Goal: Task Accomplishment & Management: Complete application form

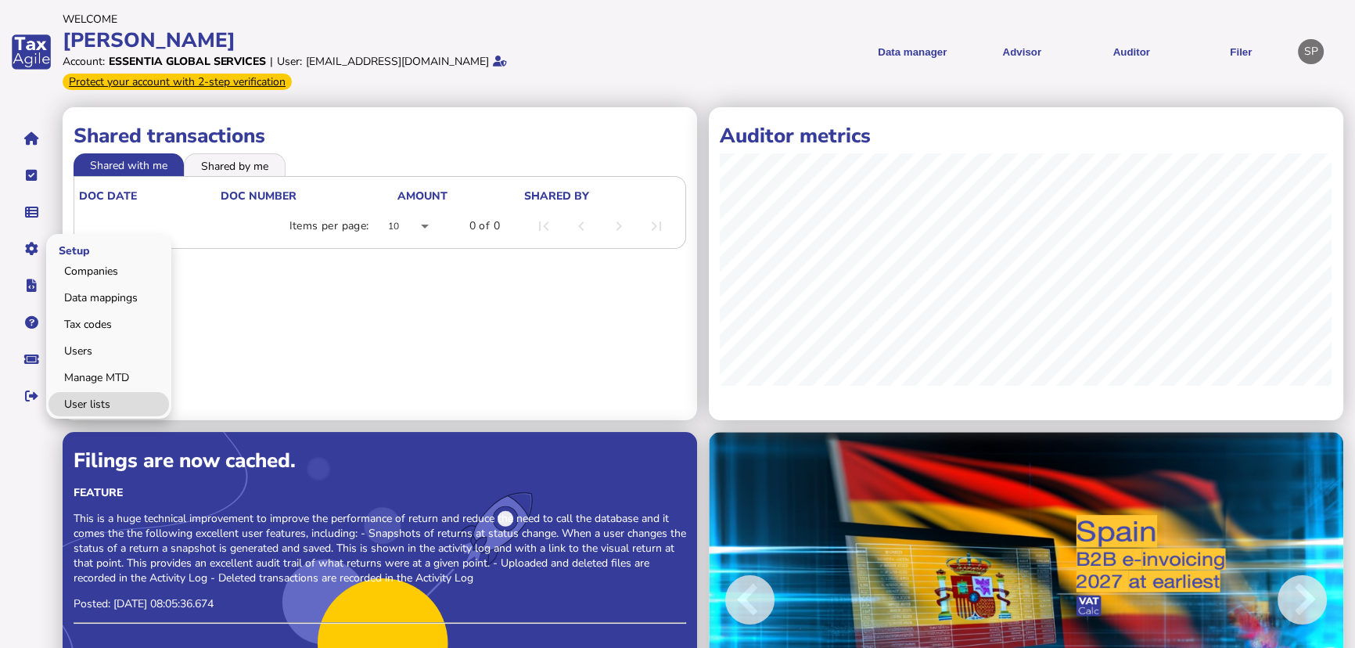
click at [88, 408] on link "User lists" at bounding box center [109, 404] width 120 height 24
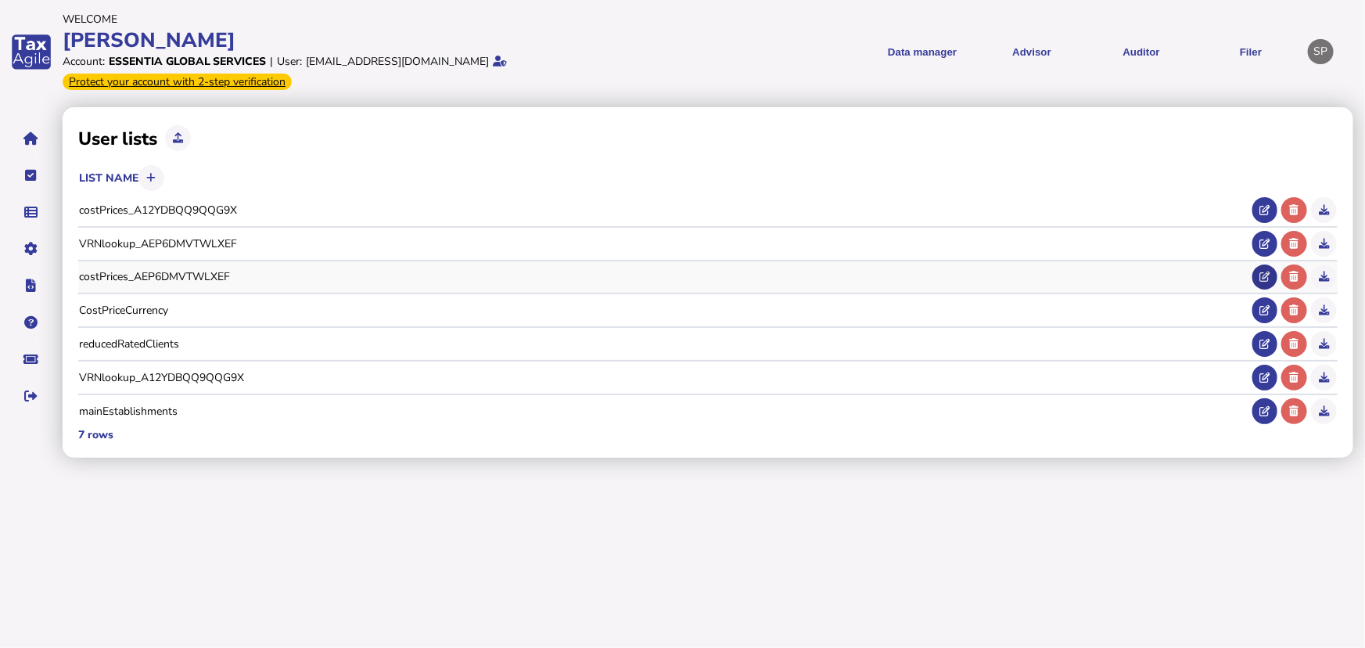
click at [1256, 278] on button at bounding box center [1265, 277] width 26 height 26
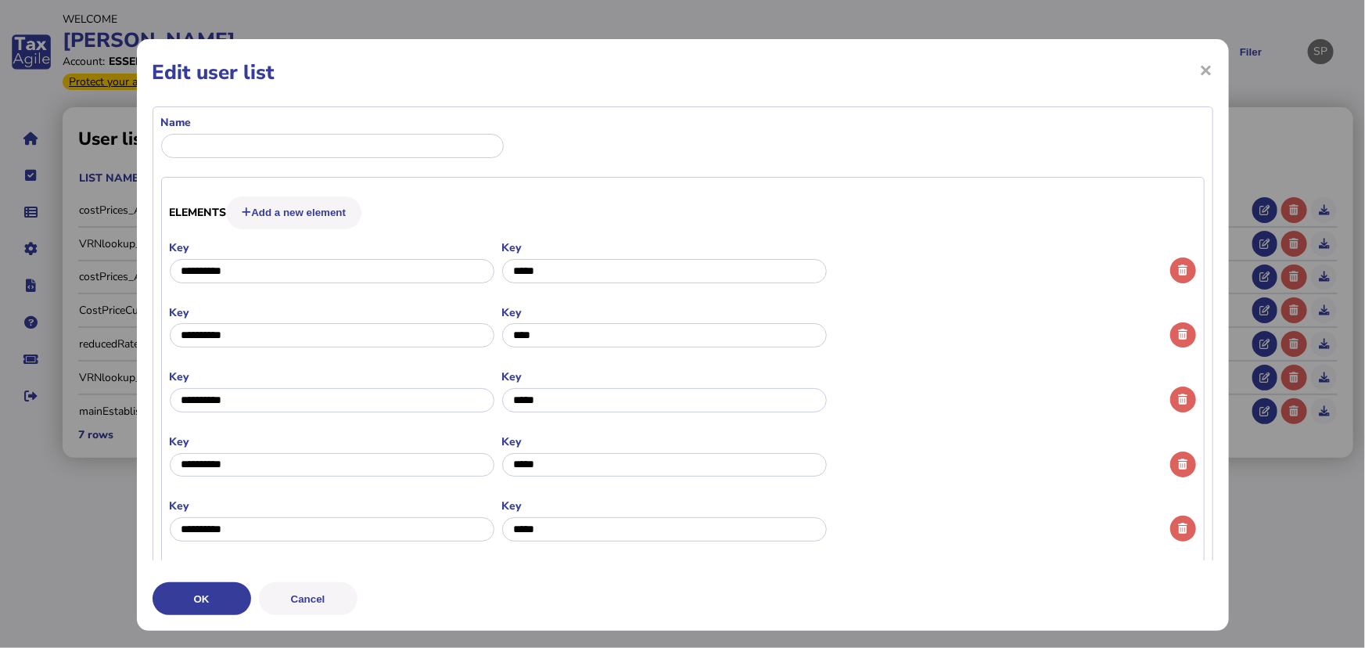
type input "**********"
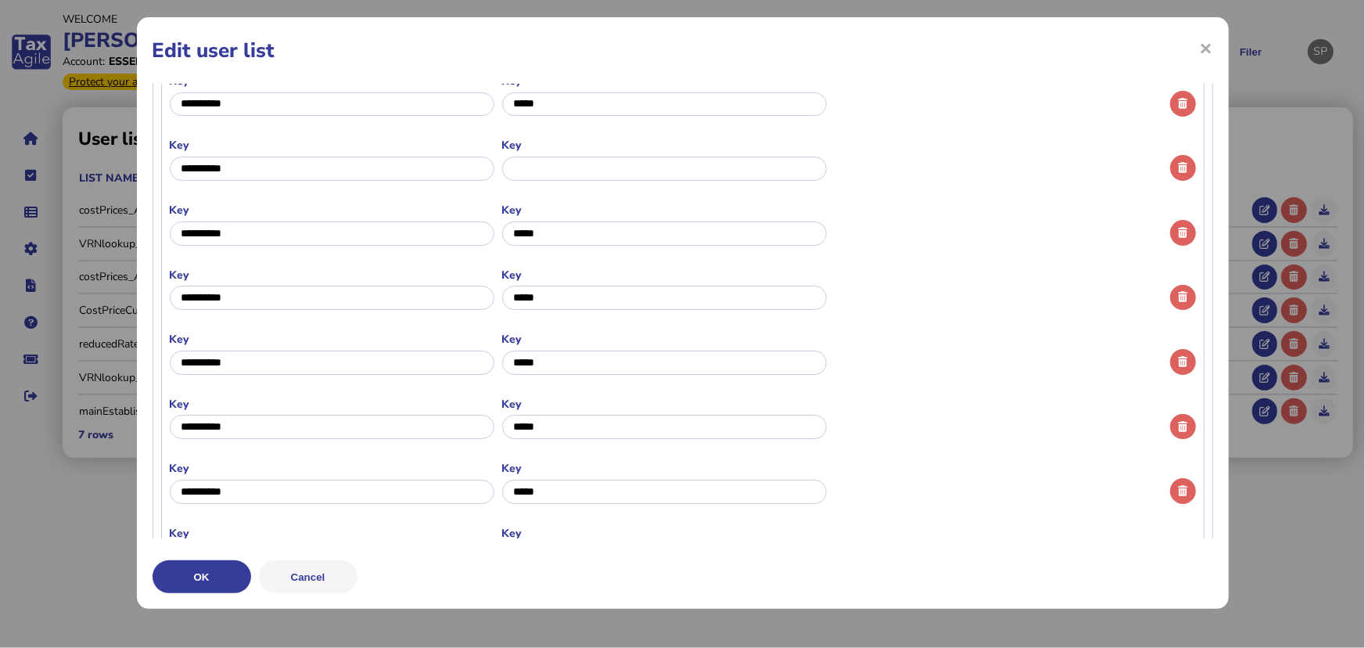
scroll to position [2658, 0]
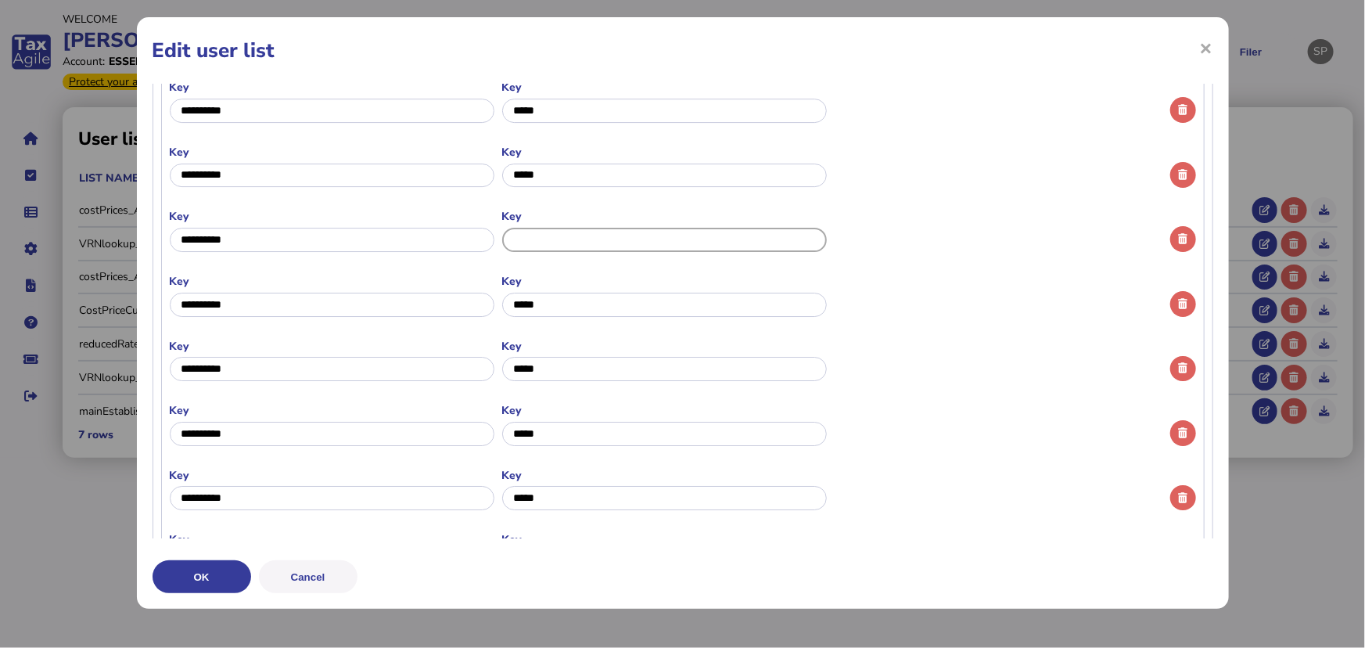
click at [695, 247] on input "input" at bounding box center [664, 240] width 325 height 24
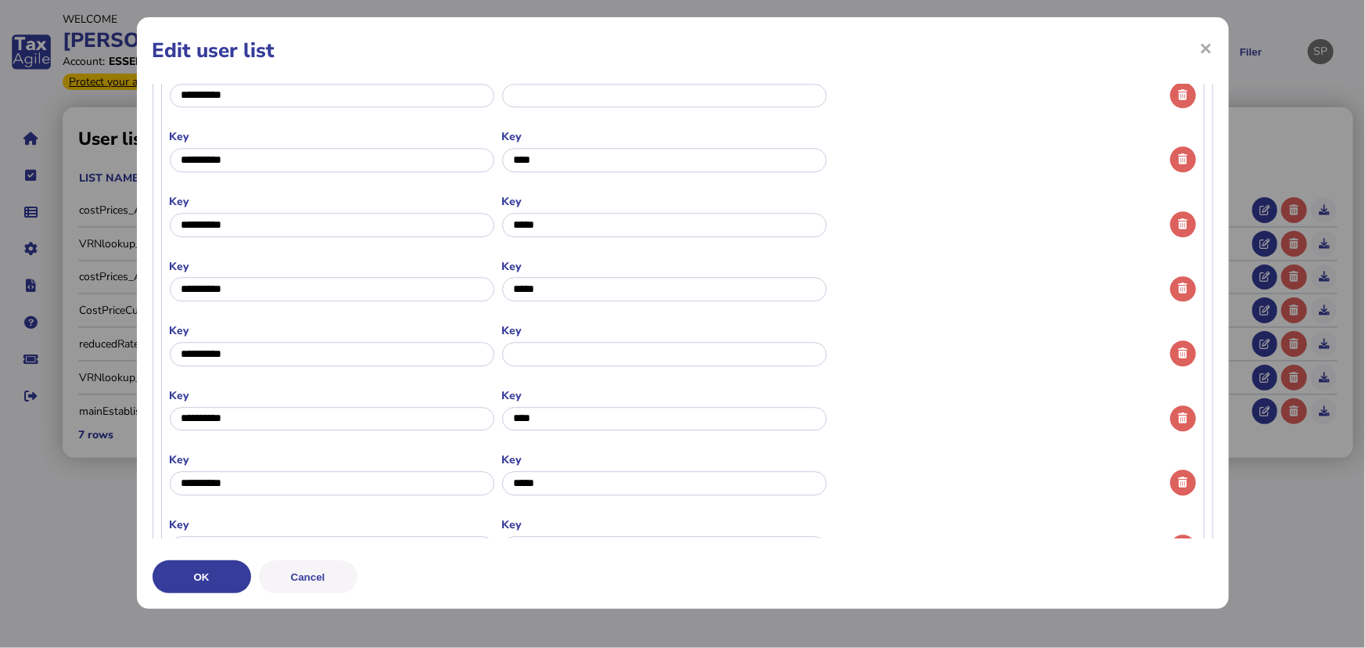
scroll to position [2018, 0]
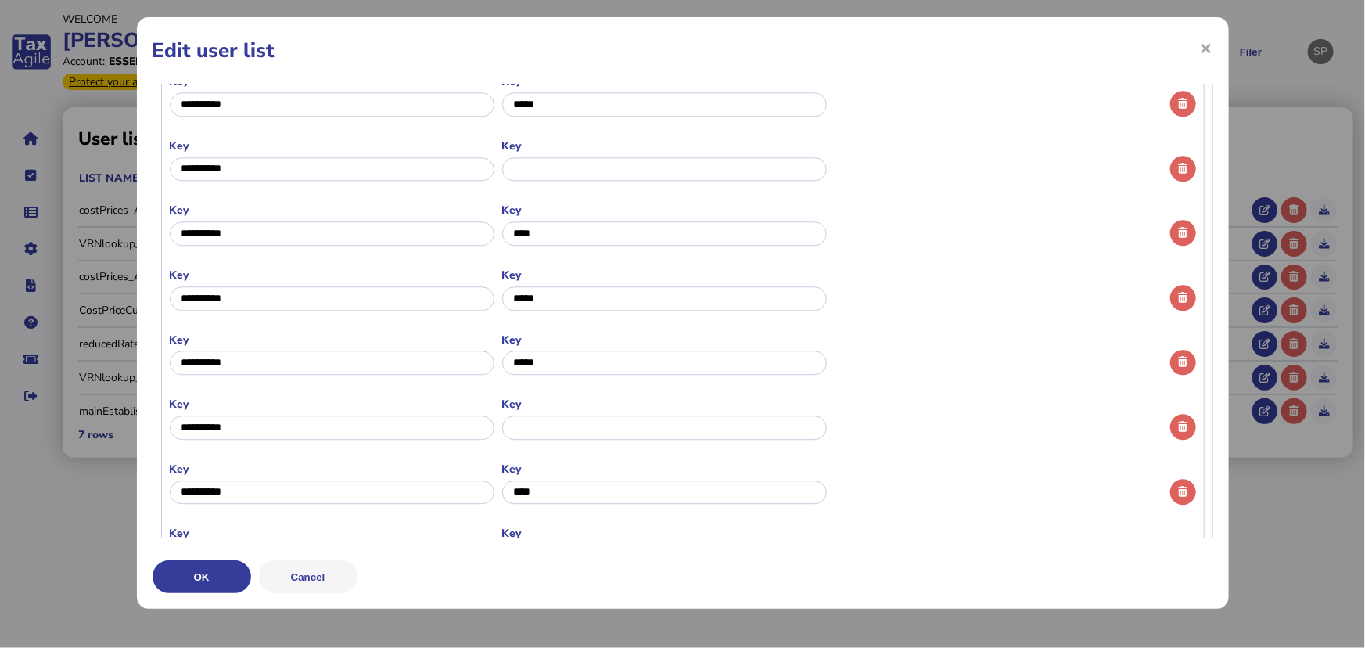
type input "*"
click at [577, 430] on input "input" at bounding box center [664, 427] width 325 height 24
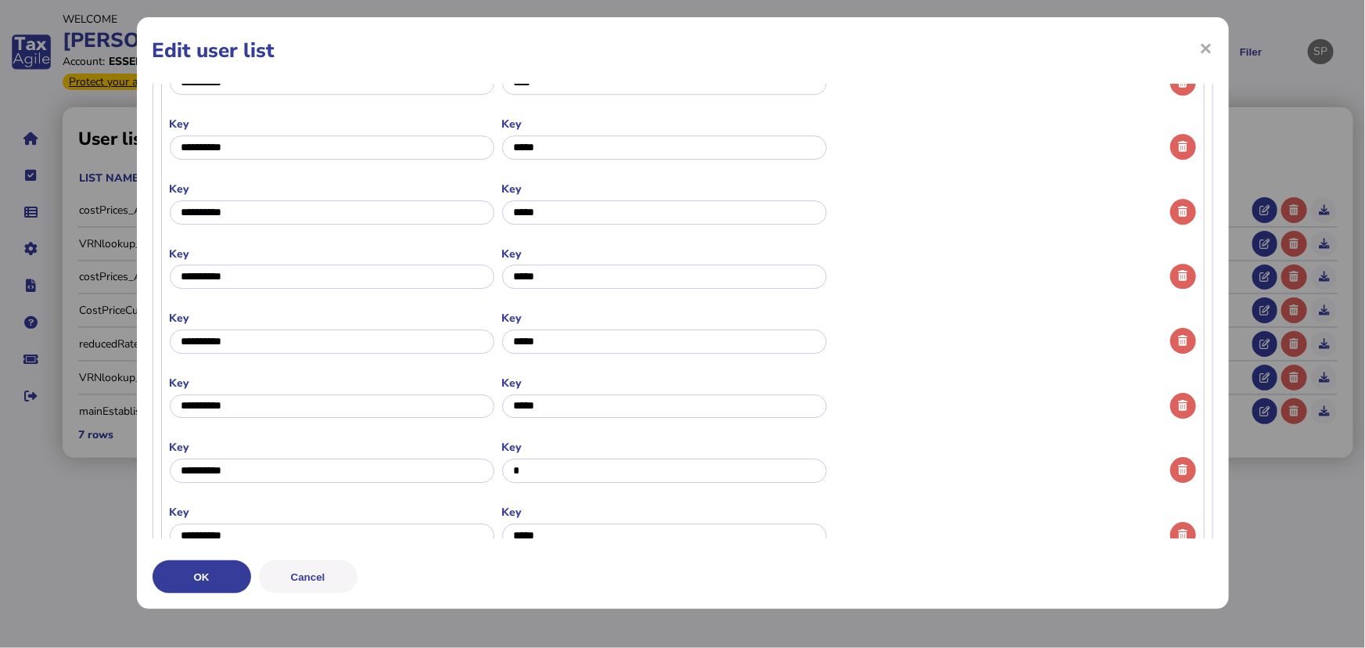
scroll to position [2445, 0]
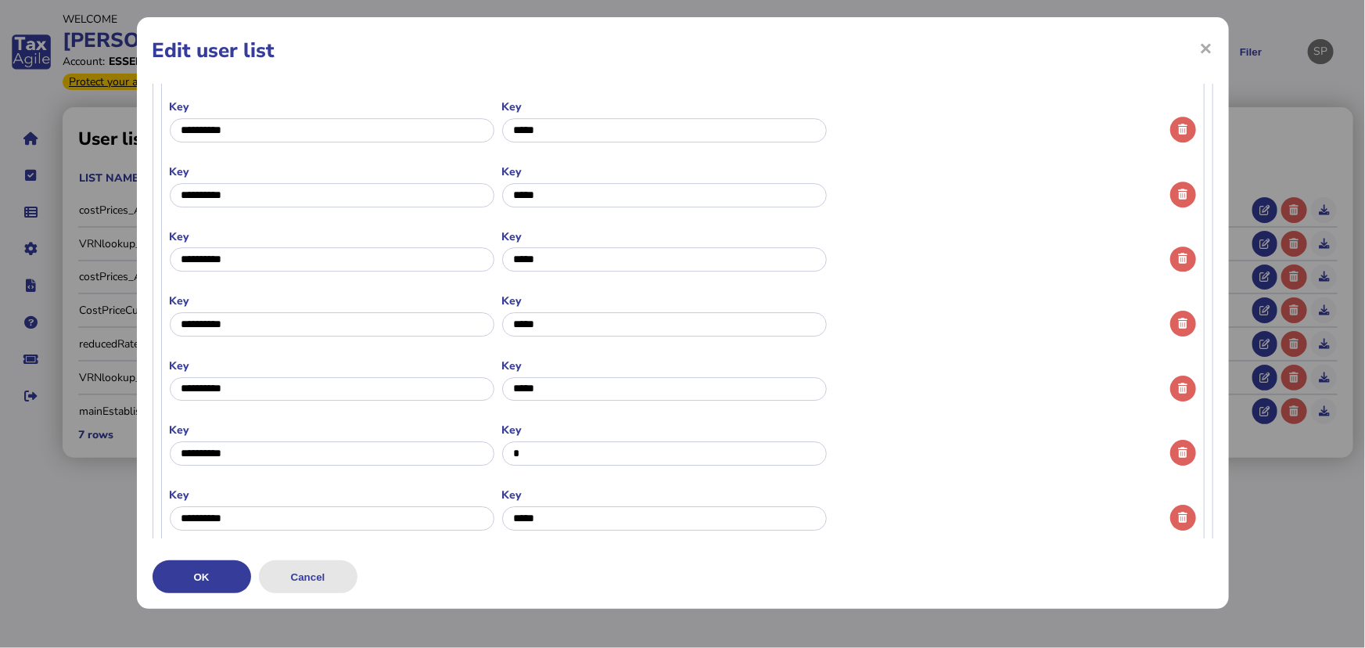
click at [0, 0] on button "Cancel" at bounding box center [0, 0] width 0 height 0
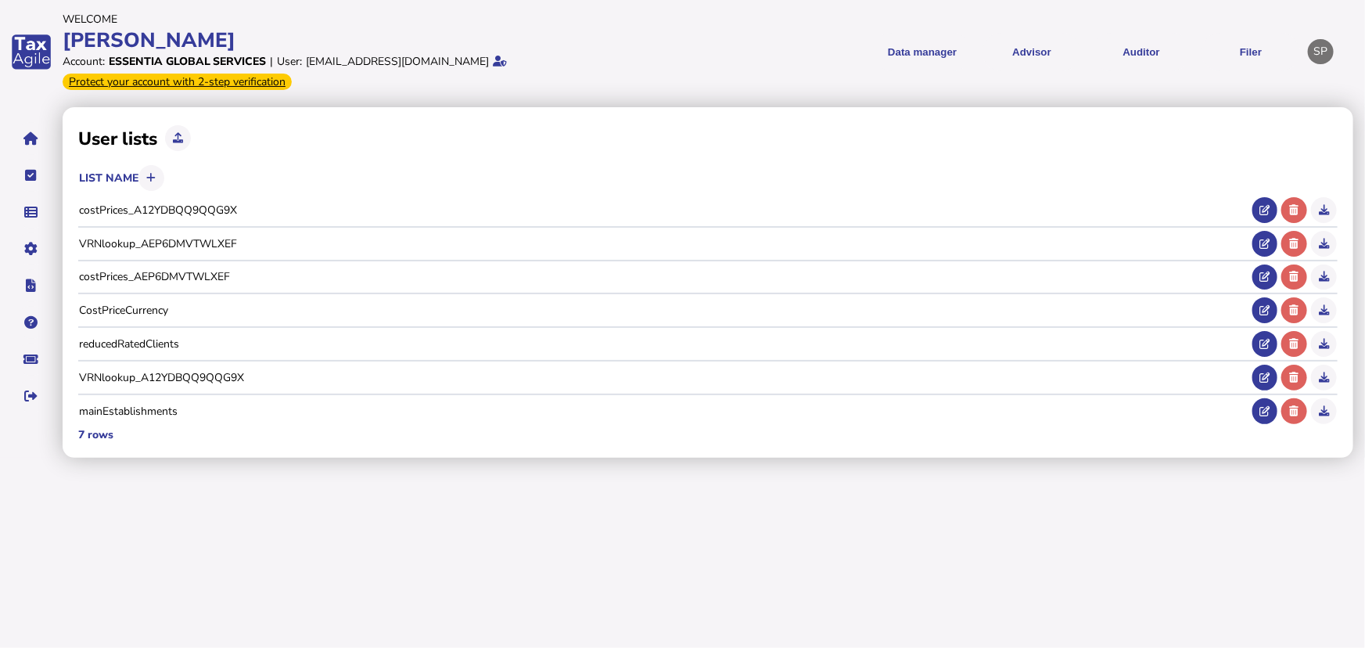
scroll to position [0, 0]
click at [88, 253] on link "Upload list" at bounding box center [109, 261] width 120 height 24
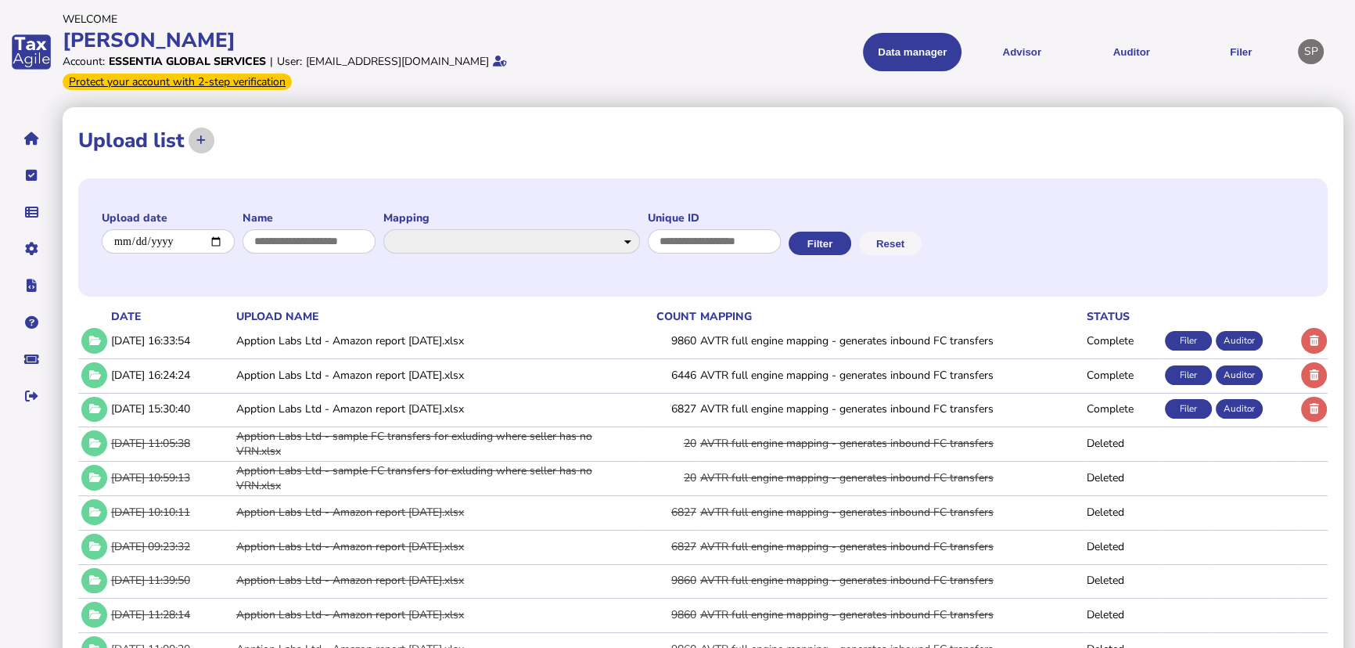
click at [203, 135] on icon at bounding box center [200, 140] width 9 height 10
select select "**********"
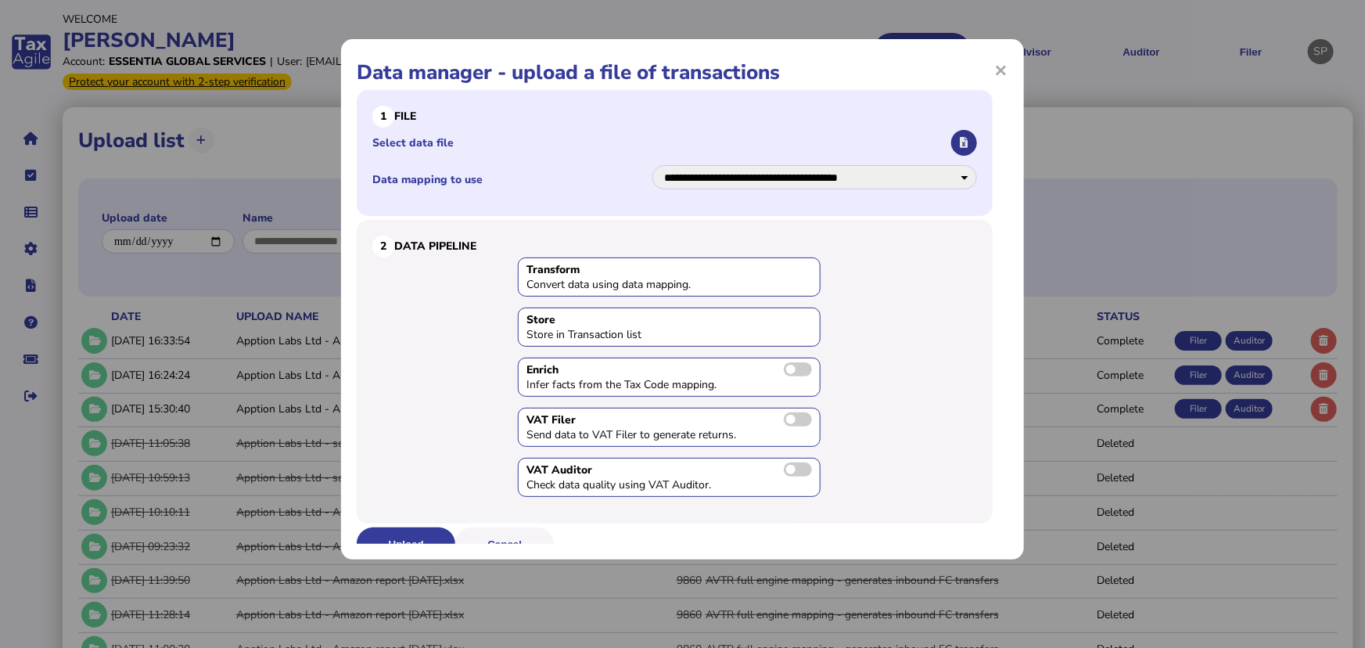
click at [960, 143] on icon "button" at bounding box center [964, 143] width 8 height 10
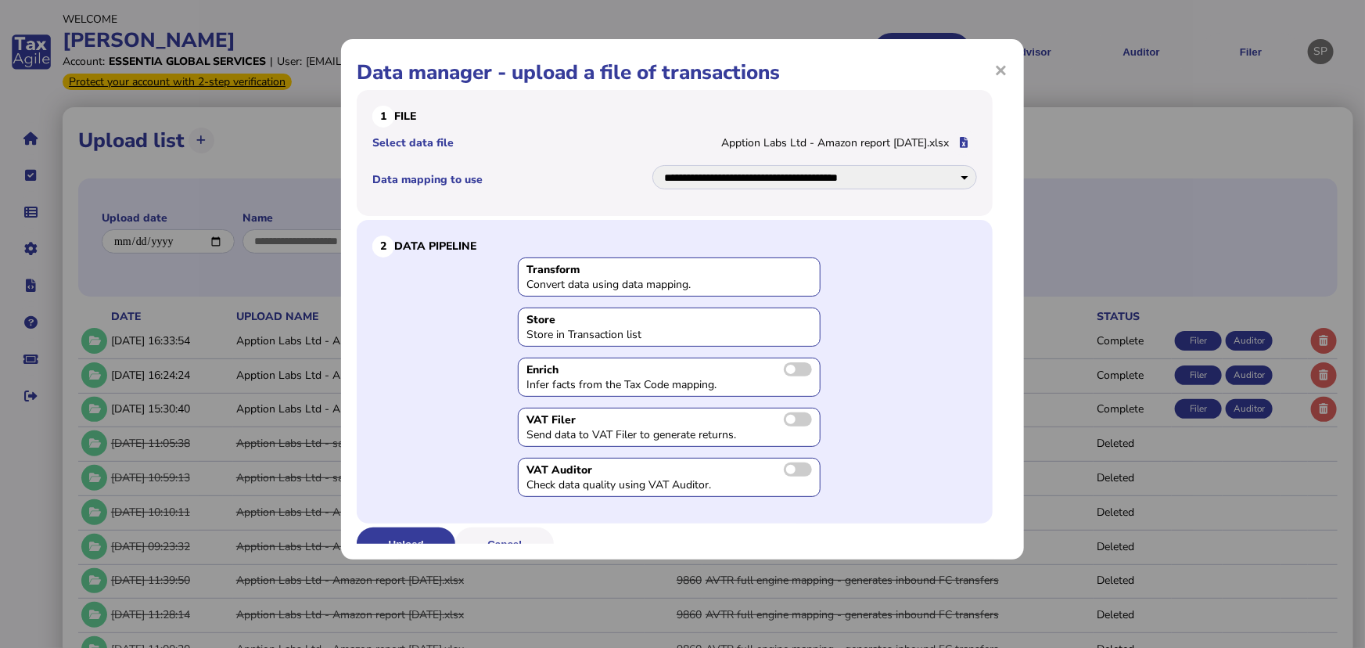
scroll to position [20, 0]
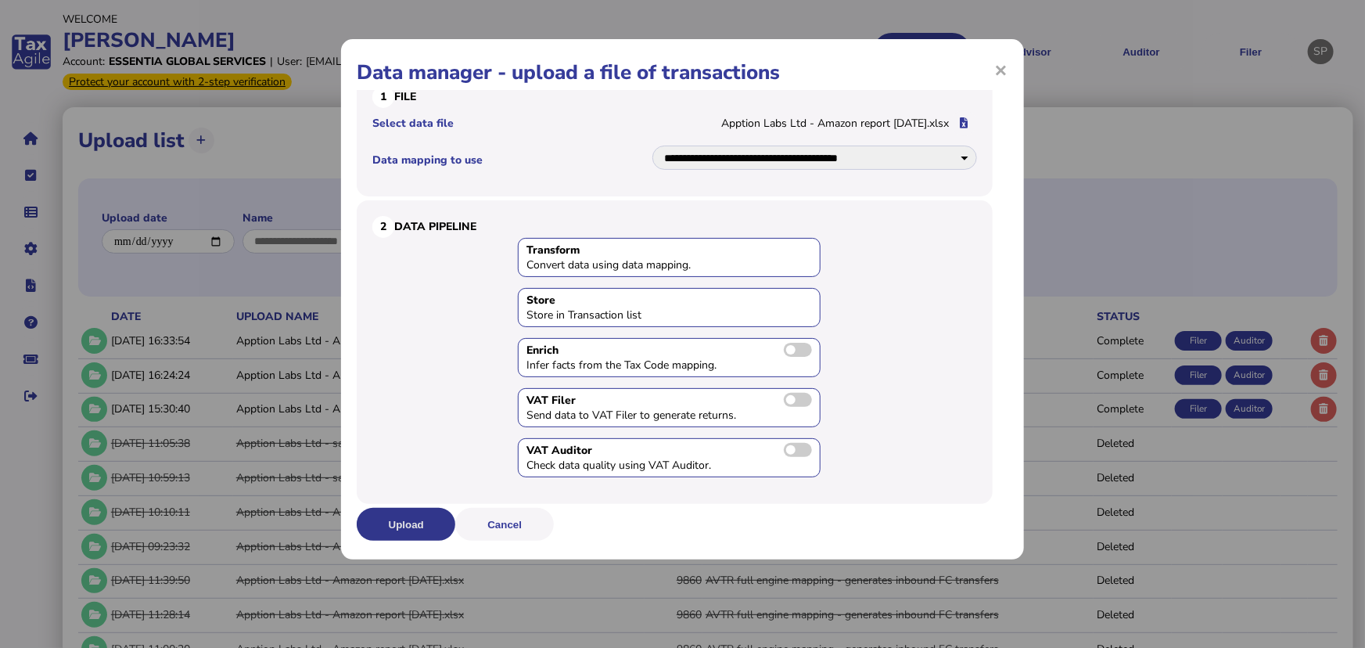
click at [409, 524] on button "Upload" at bounding box center [406, 524] width 99 height 33
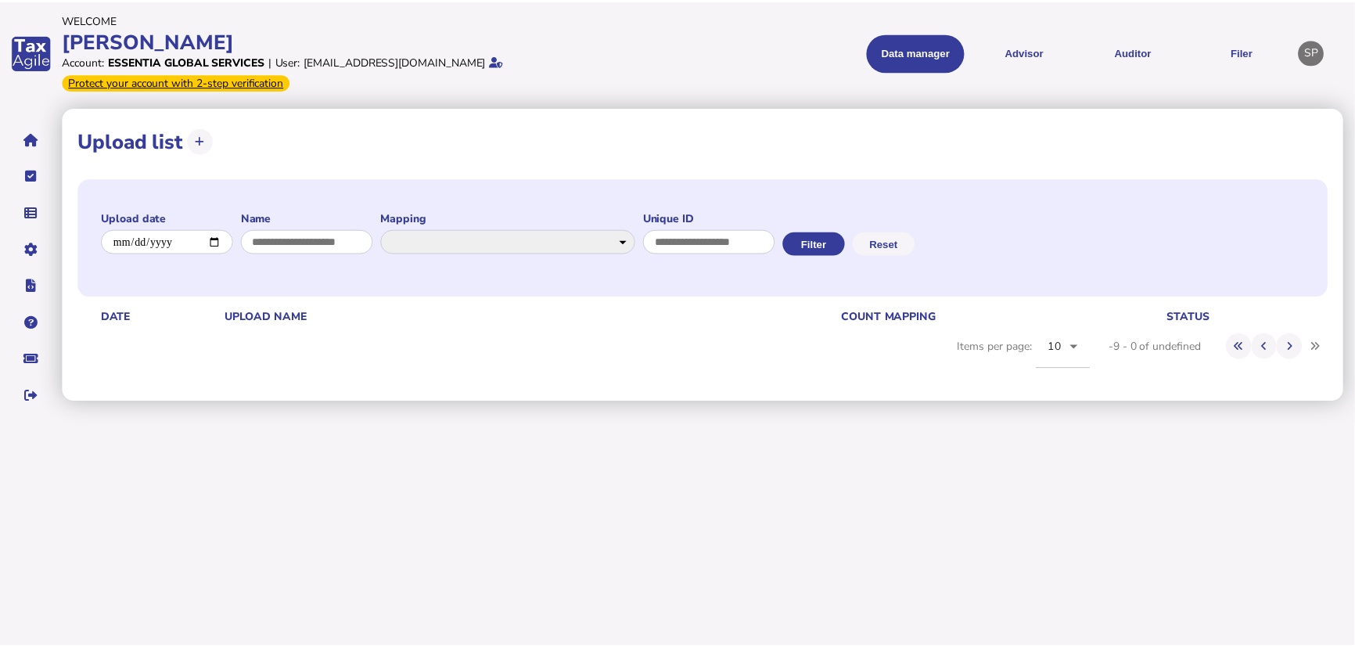
scroll to position [0, 0]
